Goal: Book appointment/travel/reservation: Book appointment/travel/reservation

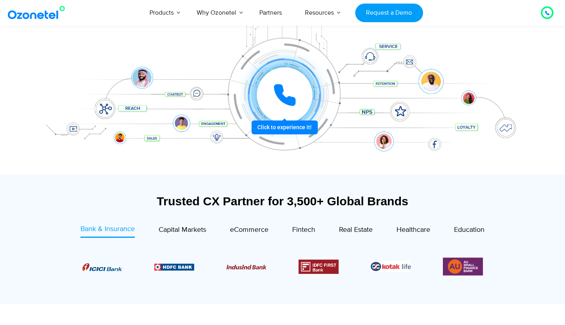
scroll to position [293, 0]
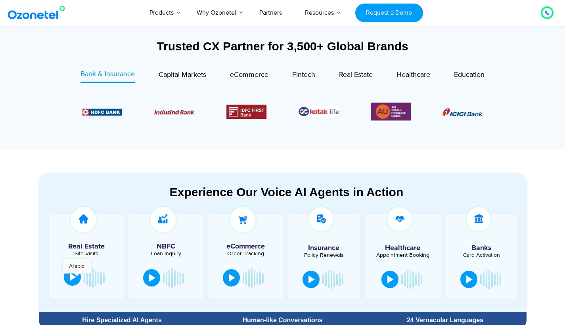
click at [72, 278] on div at bounding box center [73, 277] width 6 height 8
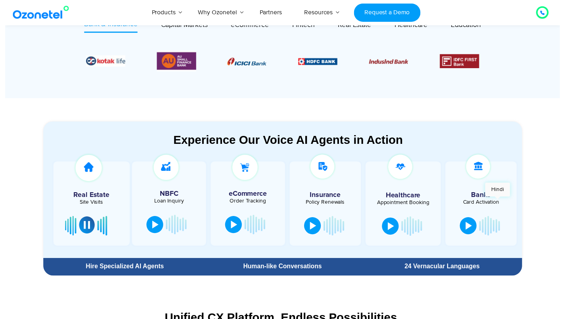
scroll to position [0, 0]
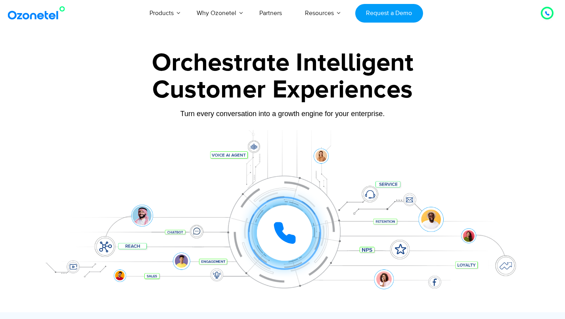
click at [280, 233] on icon at bounding box center [285, 233] width 20 height 20
drag, startPoint x: 405, startPoint y: 138, endPoint x: 376, endPoint y: 68, distance: 76.2
click at [405, 138] on div at bounding box center [282, 221] width 495 height 182
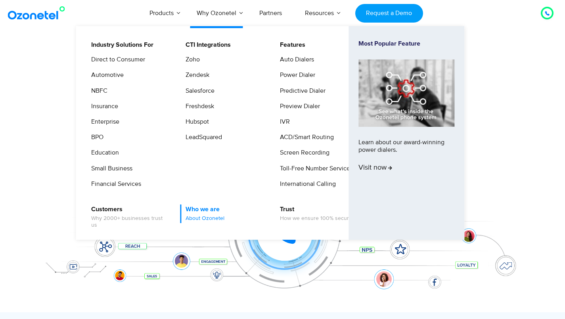
click at [214, 217] on span "About Ozonetel" at bounding box center [204, 218] width 39 height 7
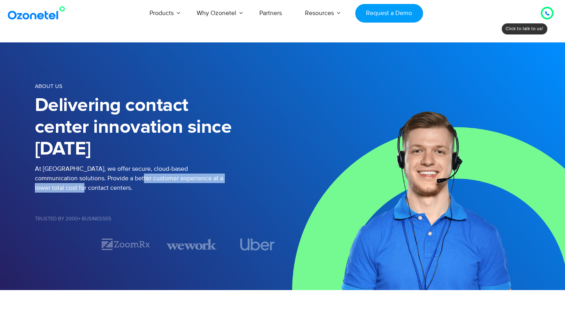
click at [235, 179] on p "At Ozonetel, we offer secure, cloud-based communication solutions. Provide a be…" at bounding box center [159, 178] width 248 height 29
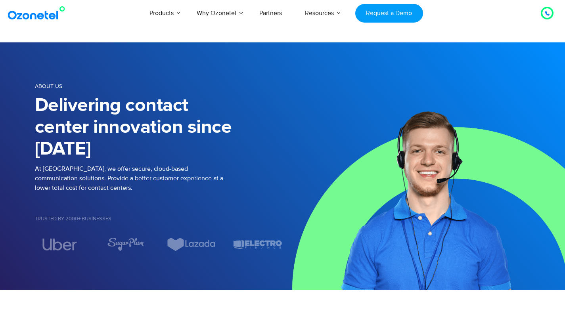
click at [548, 17] on div at bounding box center [546, 13] width 5 height 10
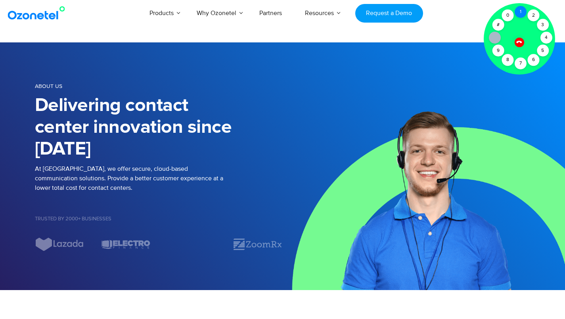
click at [524, 11] on div "1" at bounding box center [520, 12] width 12 height 12
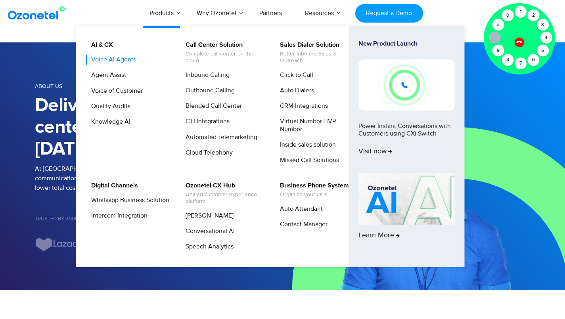
click at [108, 60] on link "Voice AI Agents" at bounding box center [111, 60] width 51 height 10
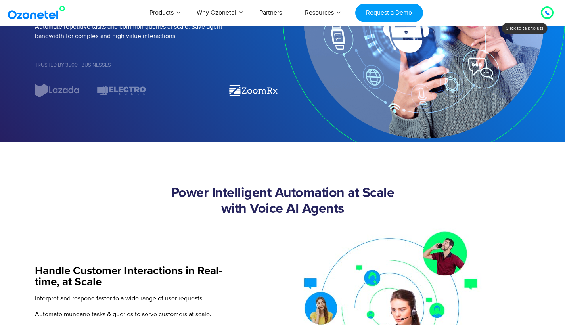
click at [274, 95] on img "2 / 7" at bounding box center [253, 91] width 50 height 14
drag, startPoint x: 74, startPoint y: 100, endPoint x: 212, endPoint y: 101, distance: 137.9
click at [212, 101] on div "Voice AI Agents Make Your Customer Conversations More Engaging & Meaningful Aut…" at bounding box center [282, 18] width 507 height 192
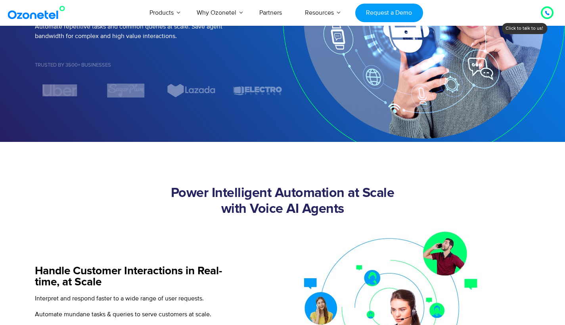
drag, startPoint x: 206, startPoint y: 95, endPoint x: 29, endPoint y: 98, distance: 177.5
click at [76, 95] on div "Voice AI Agents Make Your Customer Conversations More Engaging & Meaningful Aut…" at bounding box center [282, 18] width 507 height 192
click at [233, 93] on img "7 / 7" at bounding box center [258, 91] width 50 height 14
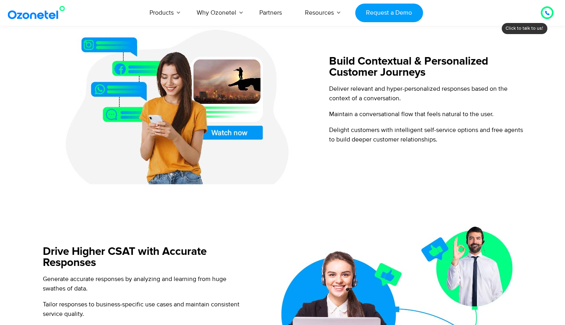
scroll to position [381, 0]
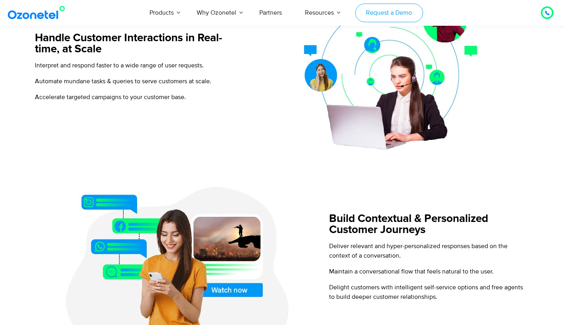
click at [409, 10] on link "Request a Demo" at bounding box center [389, 13] width 68 height 19
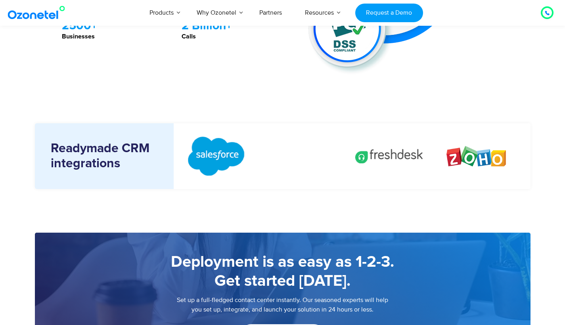
scroll to position [913, 0]
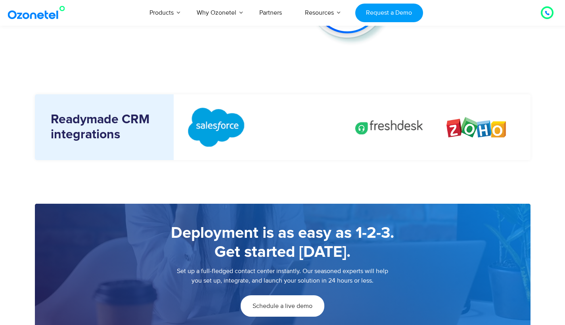
click at [277, 299] on link "Schedule a live demo" at bounding box center [283, 305] width 84 height 21
click at [273, 303] on span "Schedule a live demo" at bounding box center [282, 306] width 60 height 6
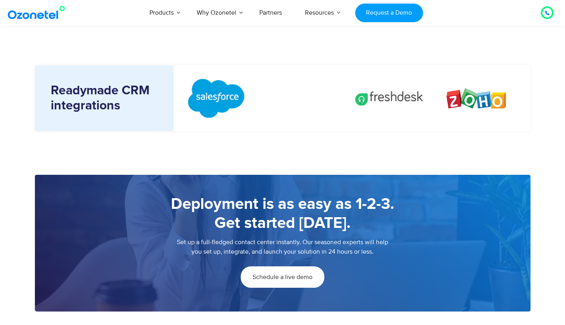
click at [265, 274] on span "Schedule a live demo" at bounding box center [282, 277] width 60 height 6
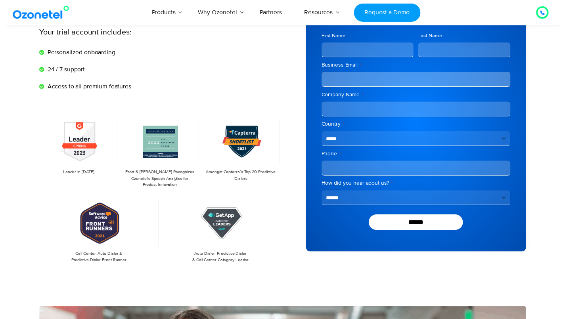
scroll to position [0, 0]
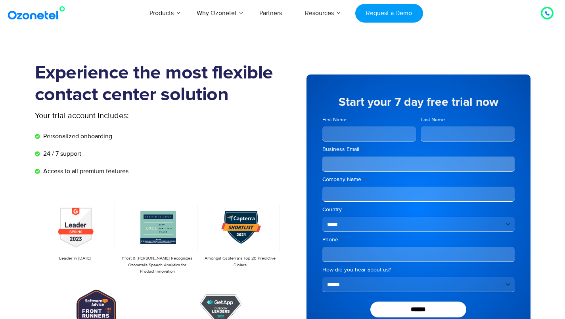
click at [553, 11] on div at bounding box center [546, 13] width 13 height 13
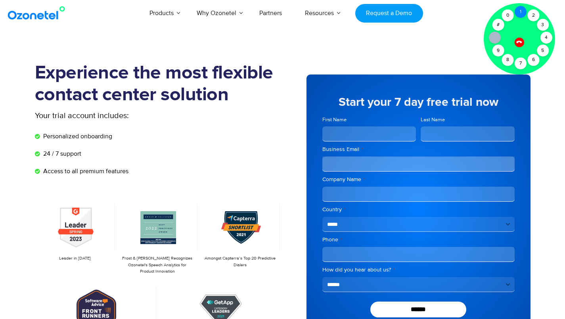
click at [523, 13] on div "1" at bounding box center [520, 12] width 12 height 12
click at [518, 43] on icon at bounding box center [519, 41] width 7 height 7
